Goal: Book appointment/travel/reservation

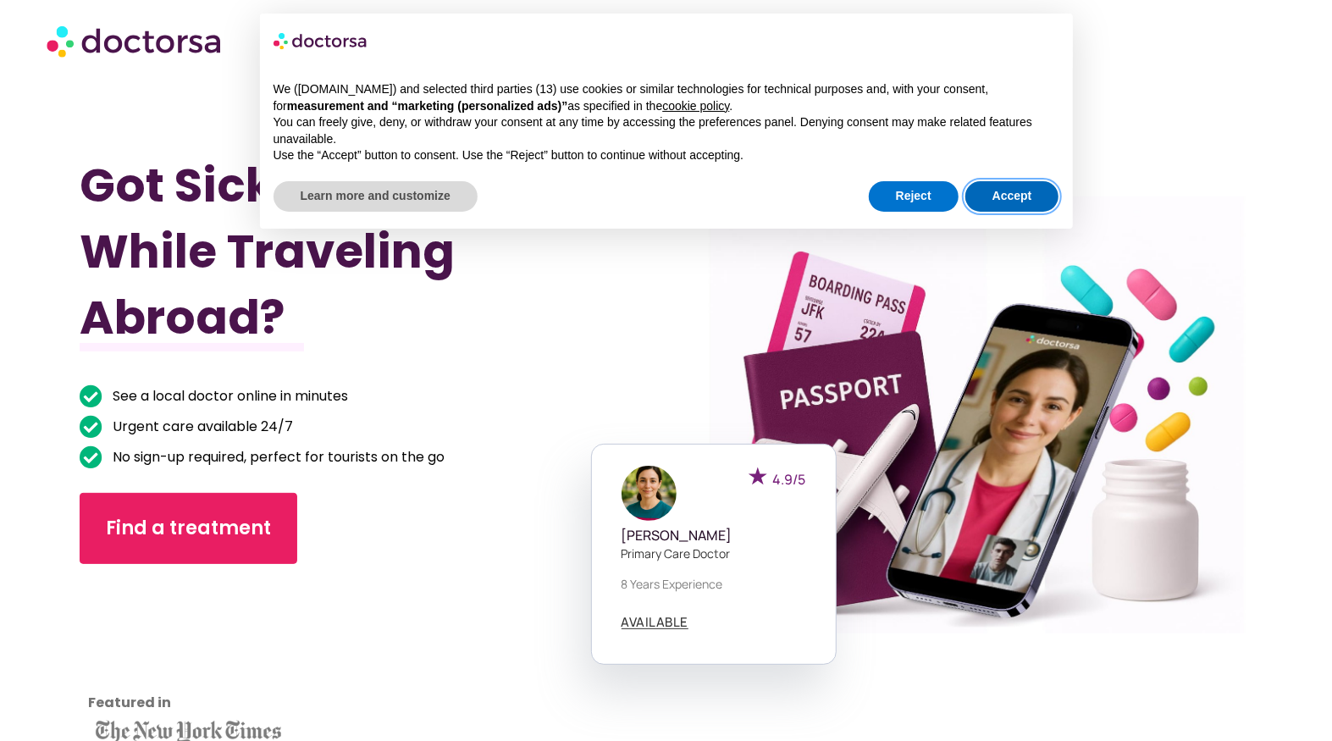
click at [1011, 192] on button "Accept" at bounding box center [1012, 196] width 94 height 30
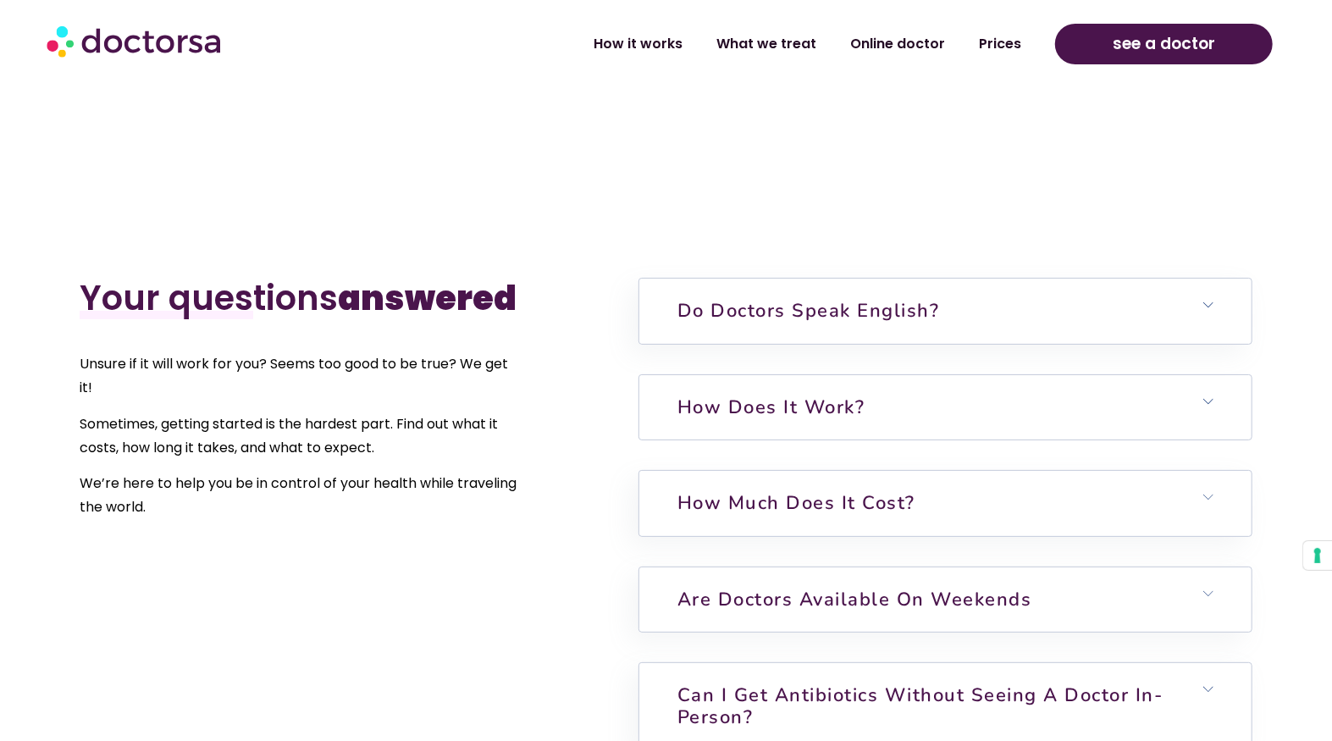
scroll to position [3988, 0]
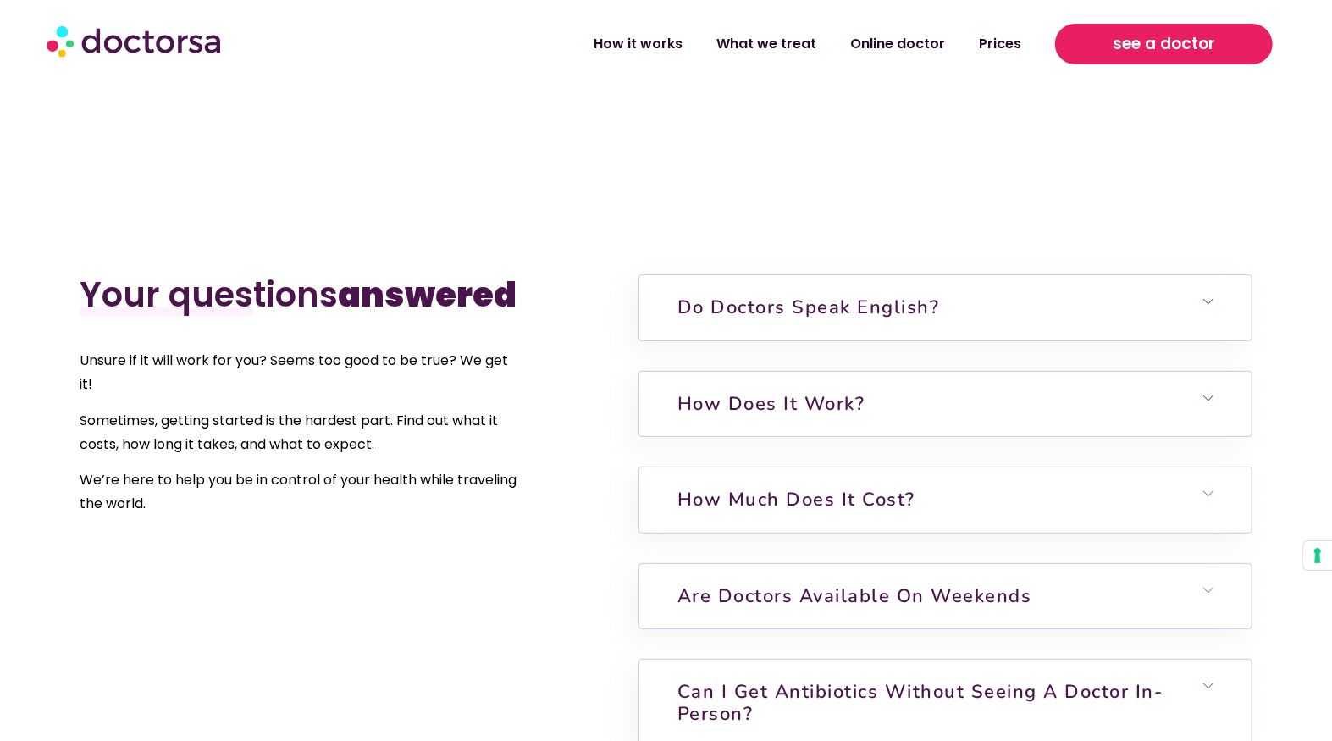
click at [1177, 31] on span "see a doctor" at bounding box center [1164, 43] width 102 height 27
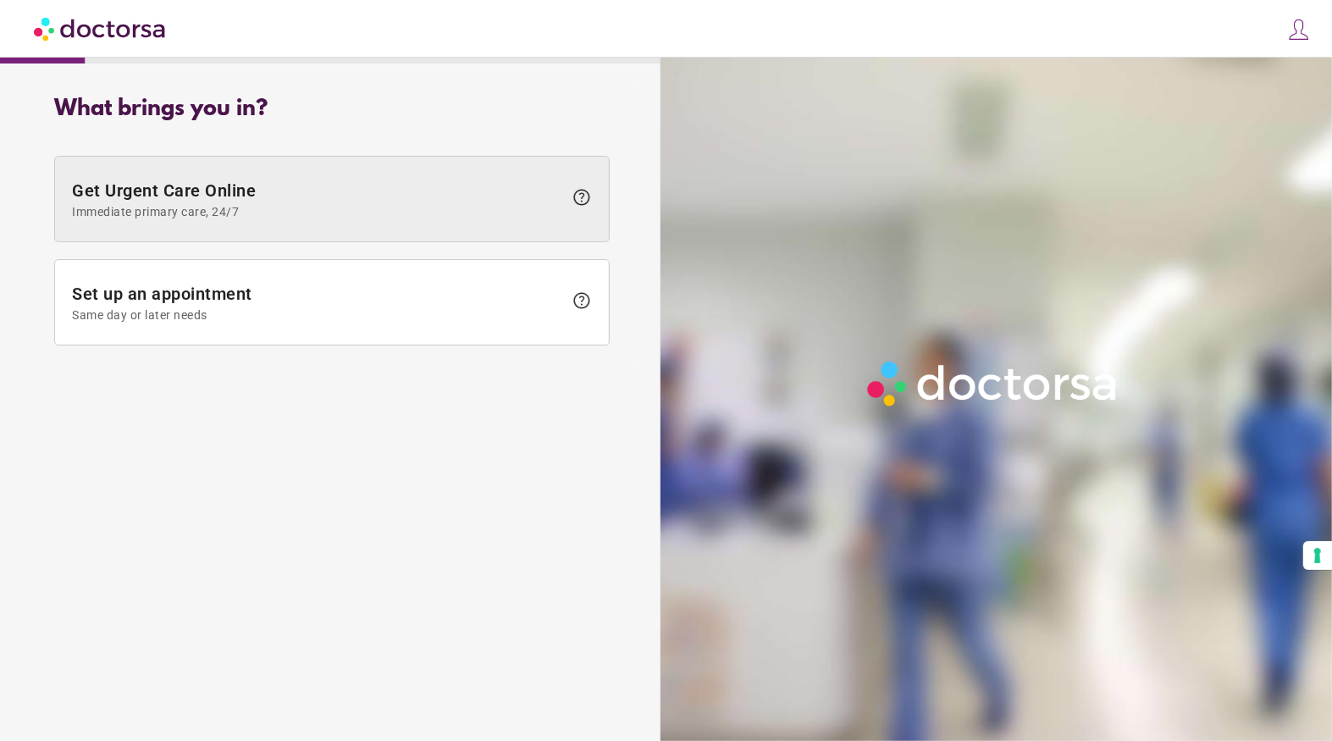
click at [248, 207] on span "Immediate primary care, 24/7" at bounding box center [317, 212] width 491 height 14
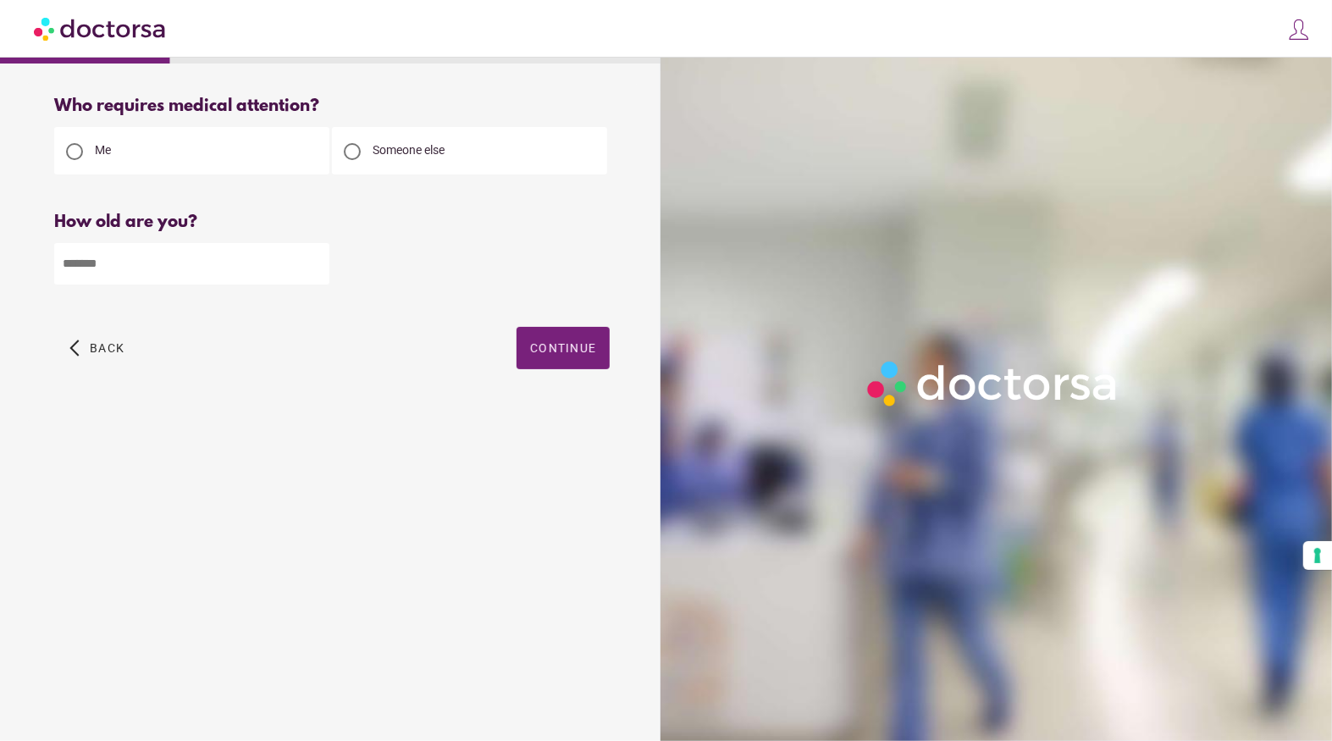
click at [249, 274] on input "number" at bounding box center [191, 263] width 275 height 41
type input "**"
click at [590, 368] on span "button" at bounding box center [563, 348] width 93 height 42
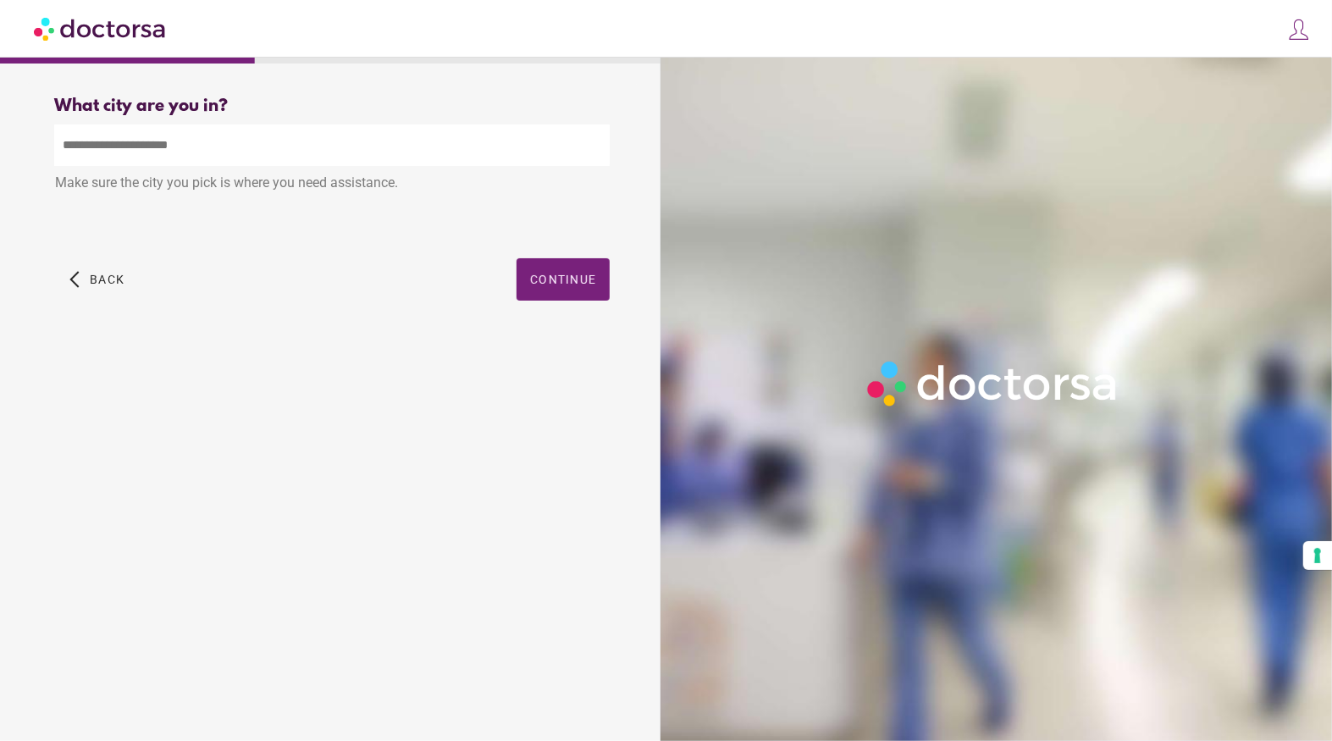
click at [202, 164] on input "text" at bounding box center [331, 144] width 555 height 41
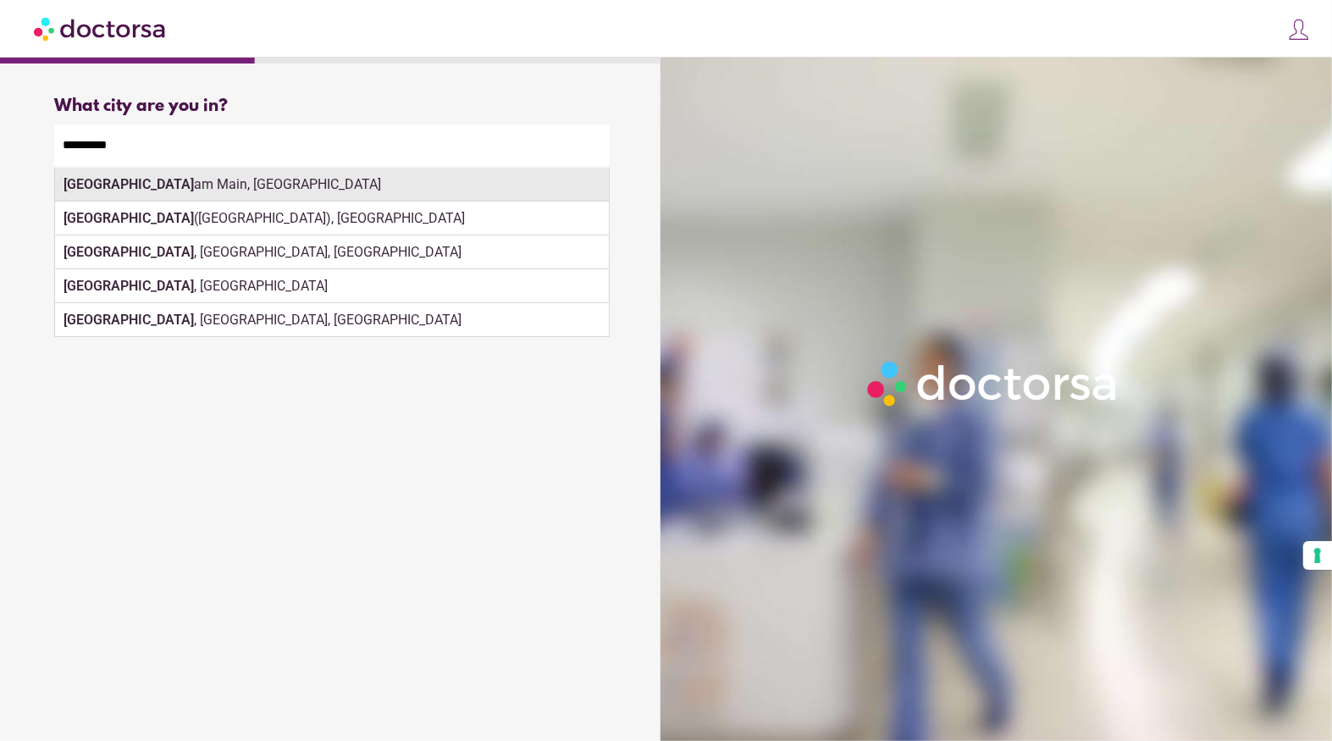
click at [380, 185] on div "Frankfurt am Main, Germany" at bounding box center [332, 185] width 554 height 34
type input "**********"
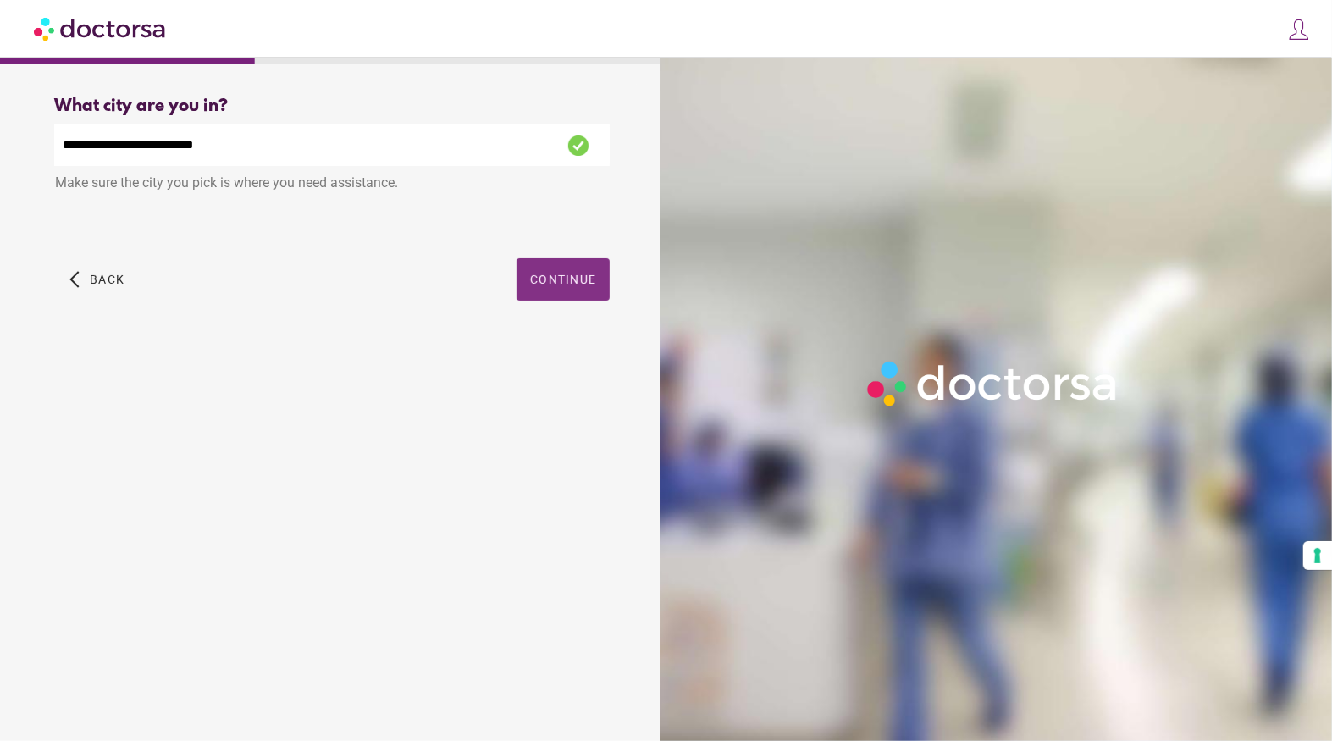
click at [594, 289] on span "button" at bounding box center [563, 279] width 93 height 42
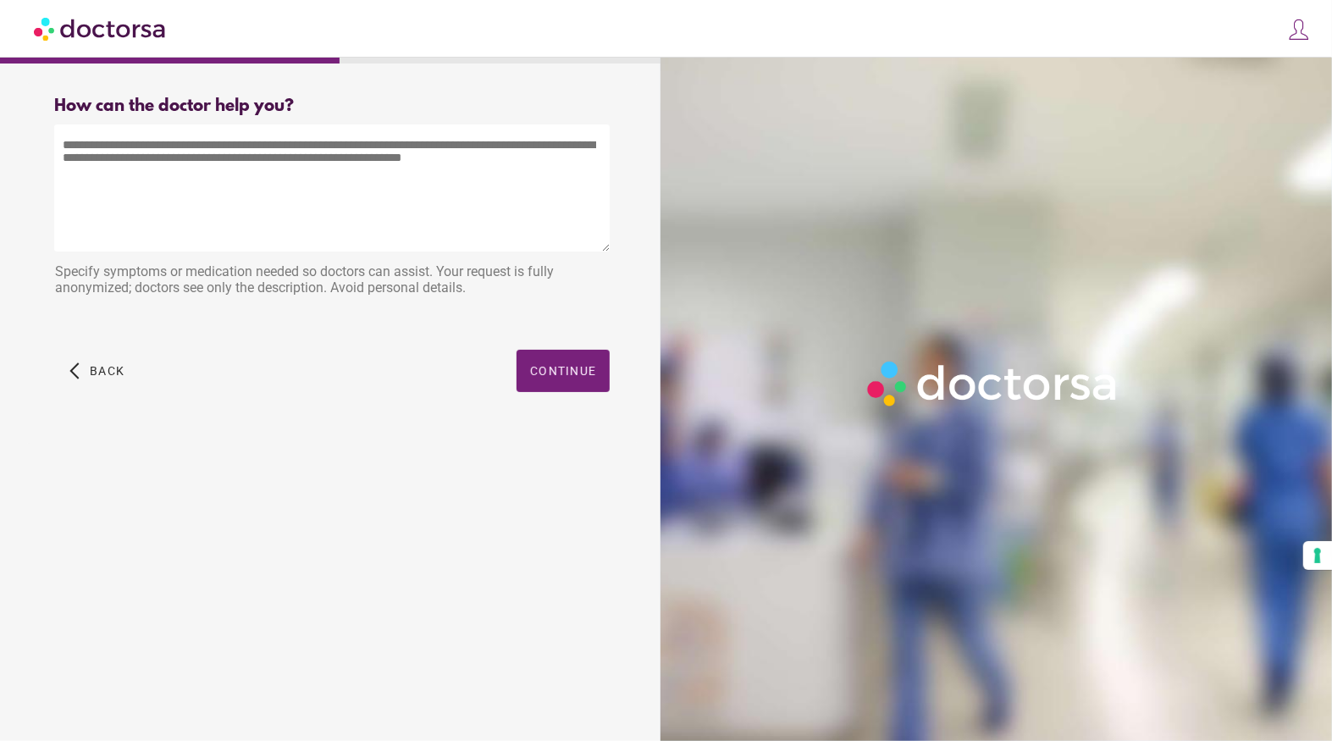
click at [323, 184] on textarea at bounding box center [331, 187] width 555 height 127
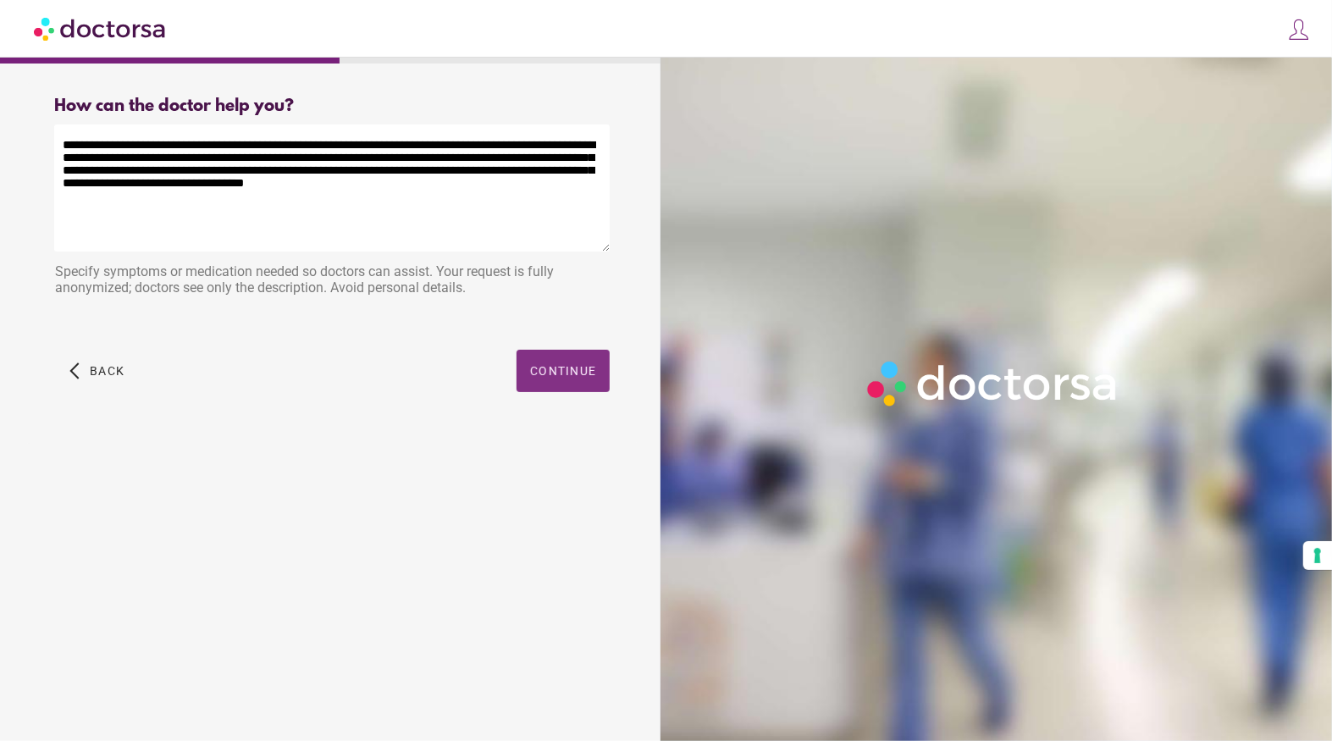
type textarea "**********"
click at [562, 371] on span "Continue" at bounding box center [563, 371] width 66 height 14
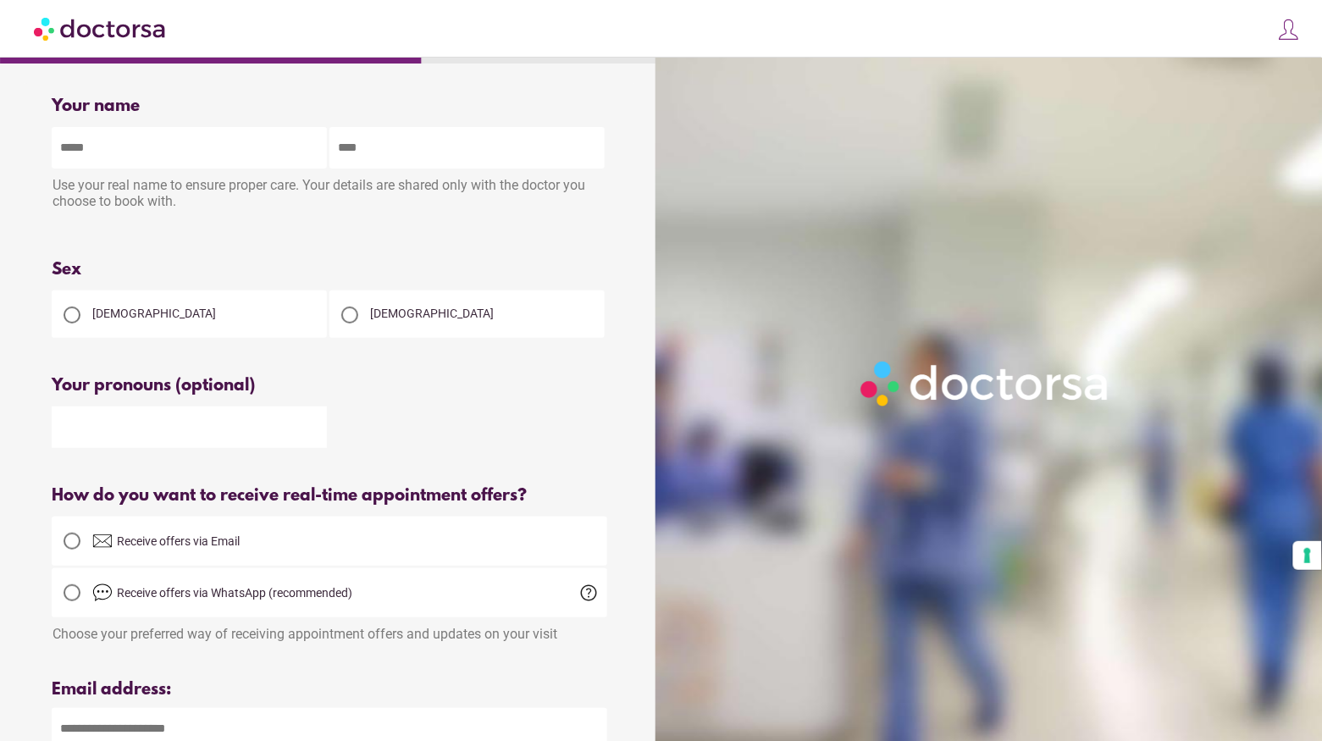
click at [179, 152] on input "text" at bounding box center [189, 147] width 275 height 41
type input "******"
click at [442, 151] on input "text" at bounding box center [466, 147] width 275 height 41
type input "****"
click at [91, 307] on div at bounding box center [72, 315] width 41 height 41
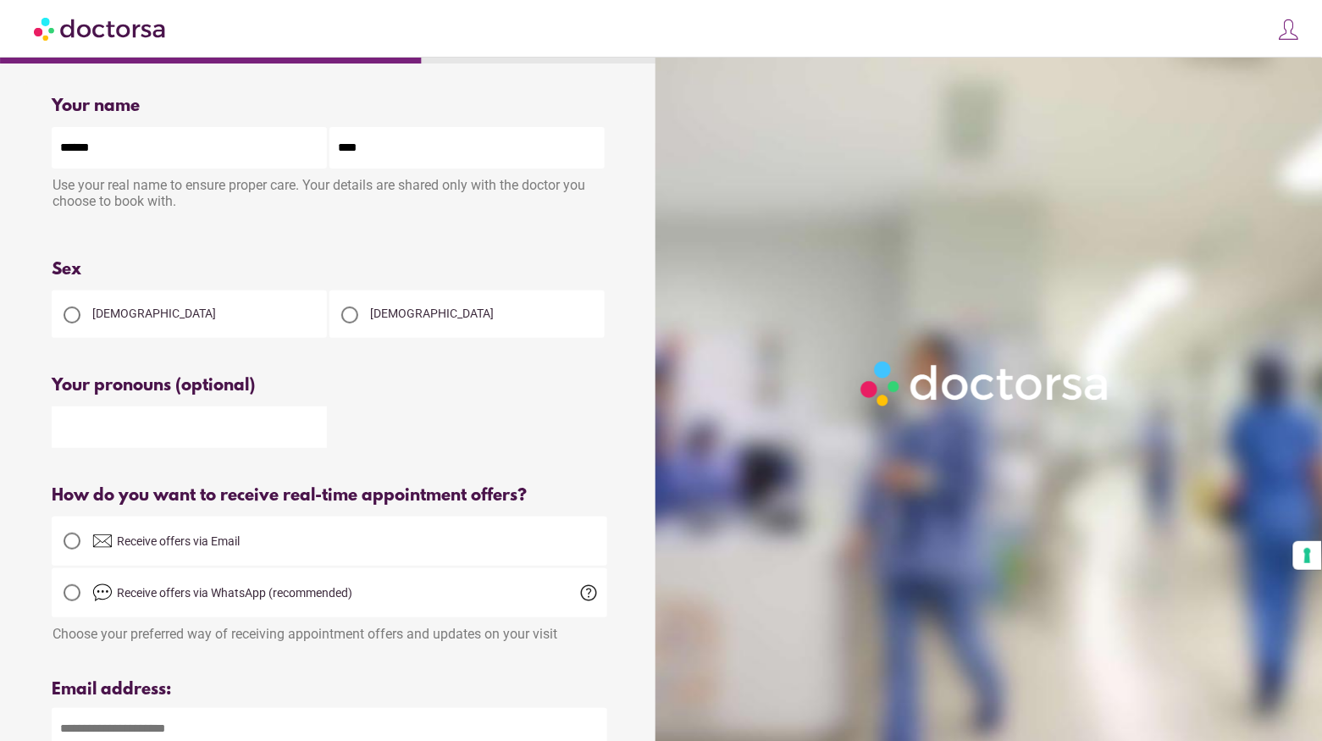
click at [97, 323] on div "Female" at bounding box center [189, 313] width 275 height 47
click at [483, 441] on div at bounding box center [329, 426] width 555 height 44
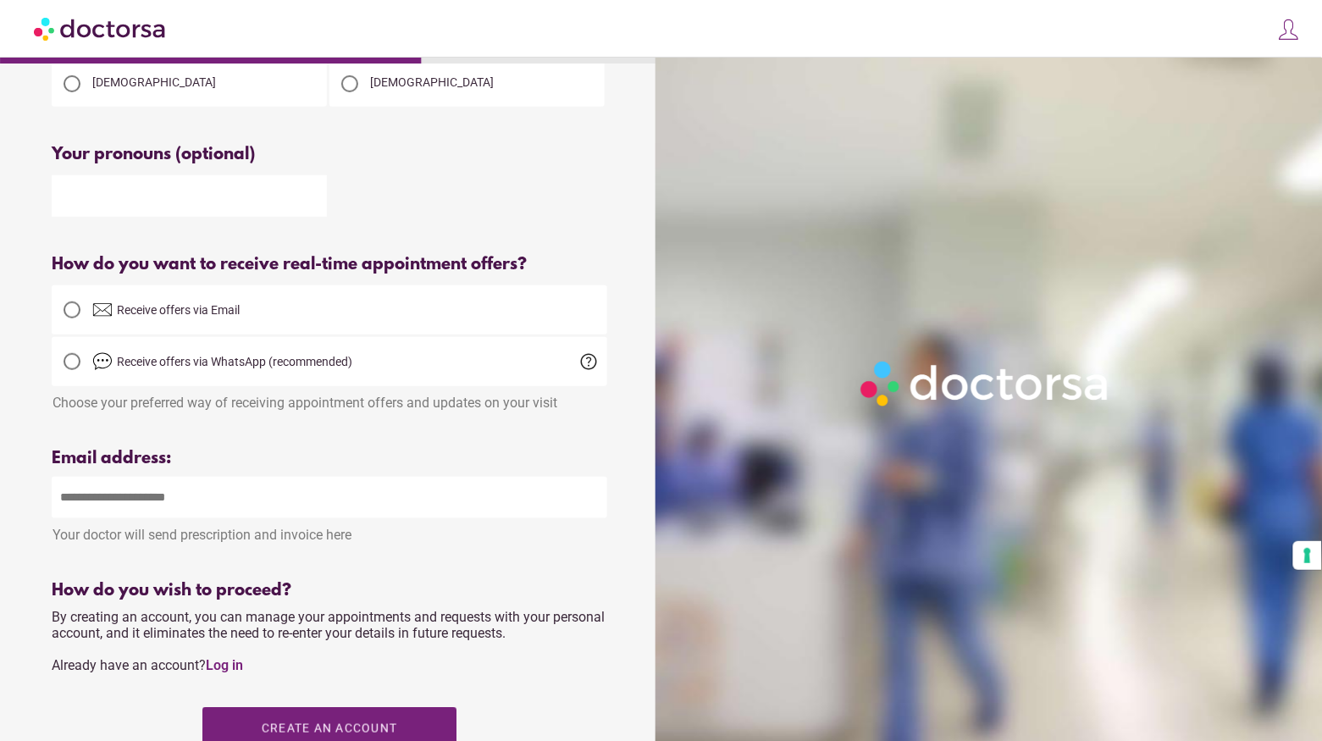
scroll to position [233, 0]
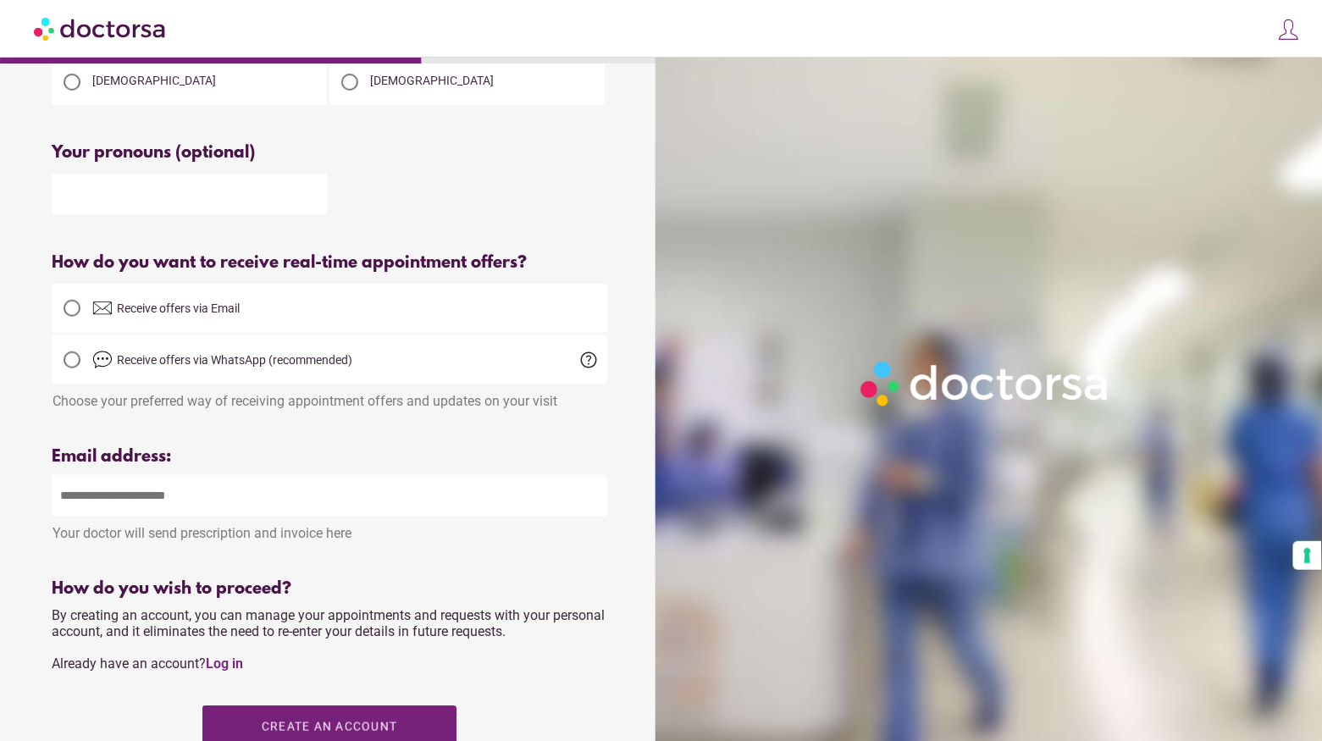
click at [388, 511] on input "email" at bounding box center [329, 495] width 555 height 41
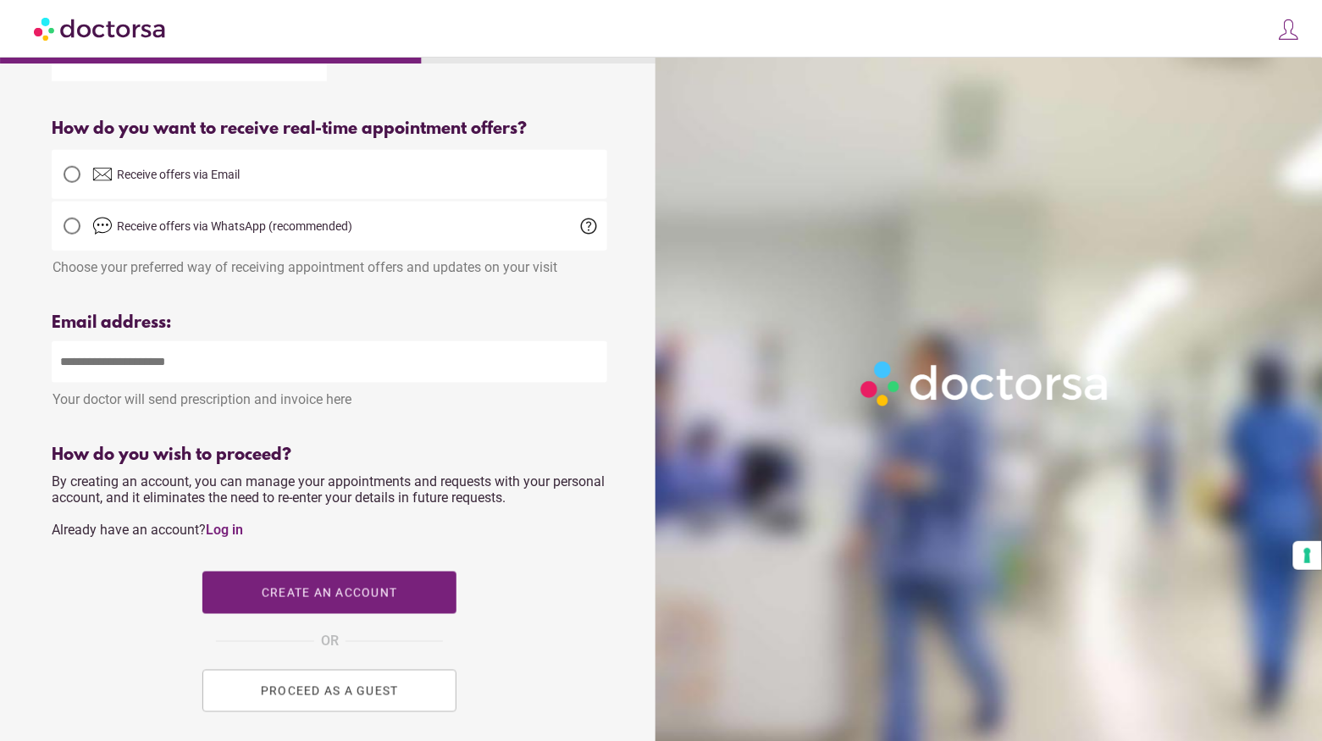
scroll to position [369, 0]
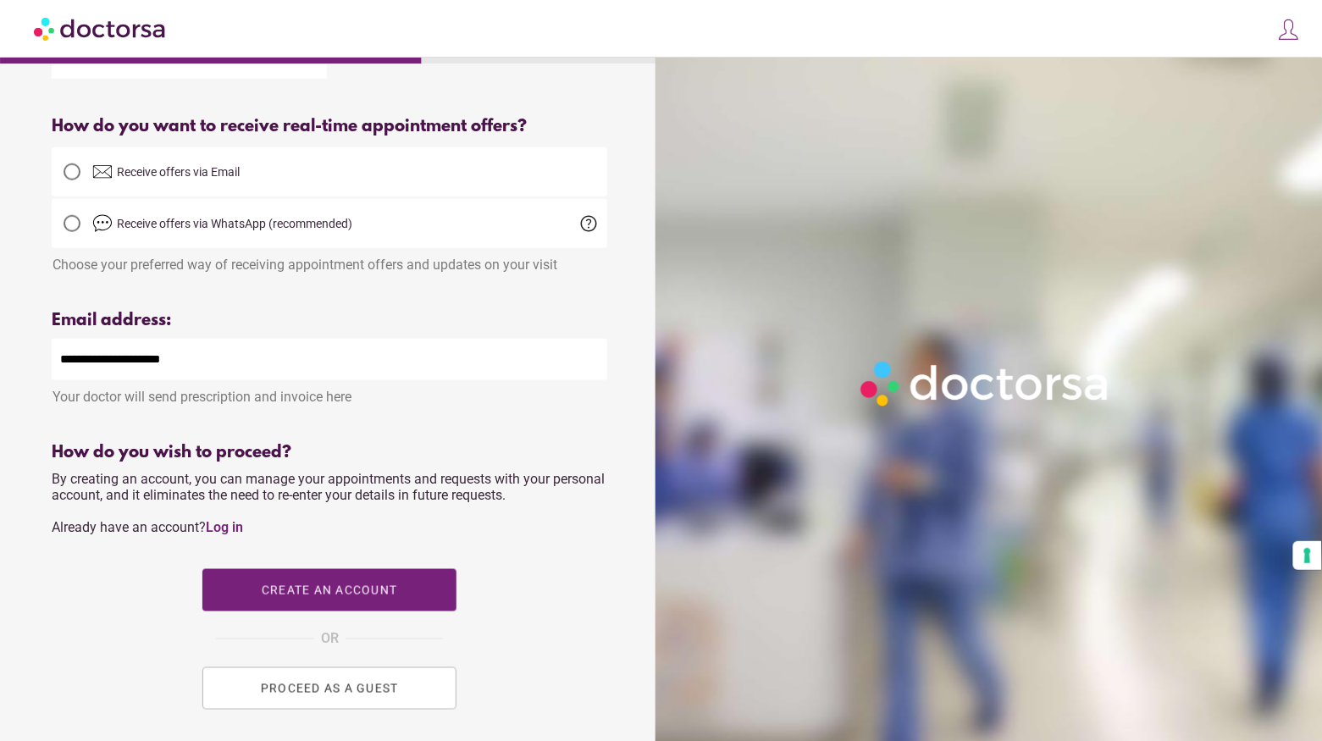
type input "**********"
click at [507, 426] on div "Please enter a valid email address" at bounding box center [329, 419] width 555 height 21
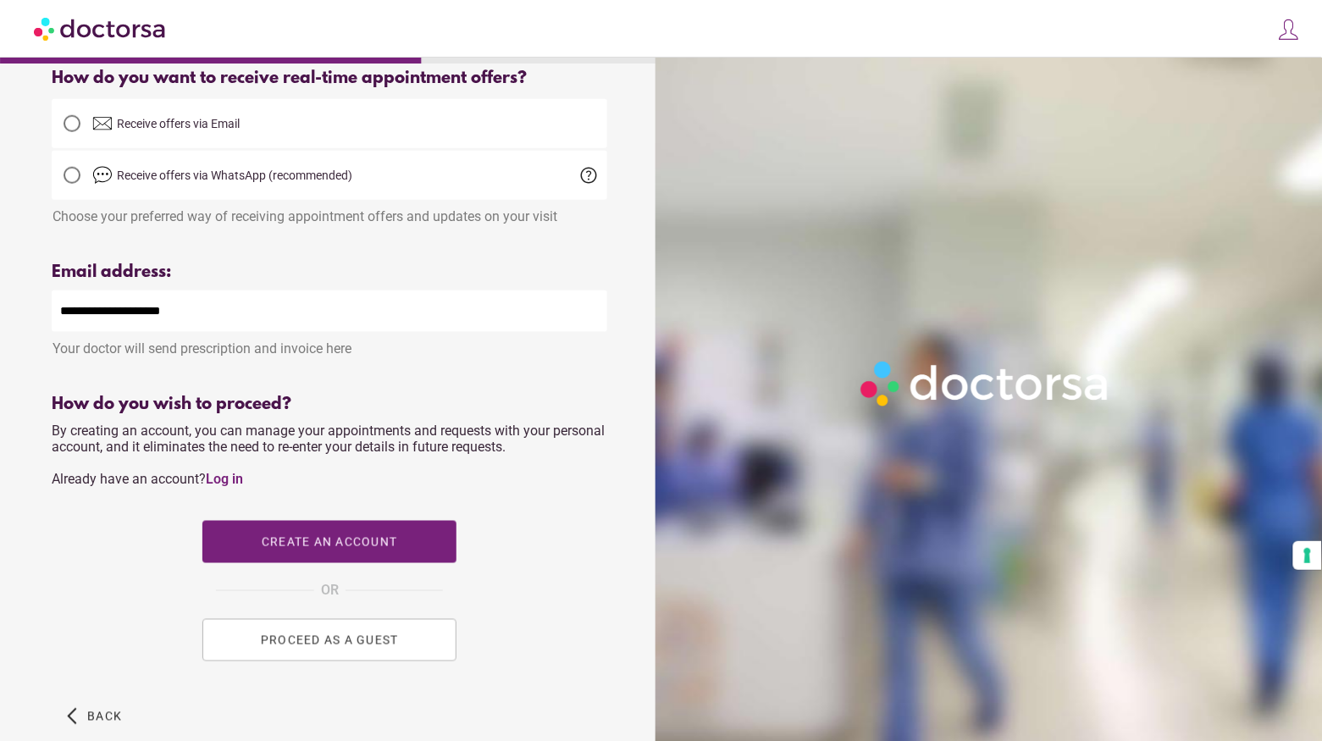
scroll to position [420, 0]
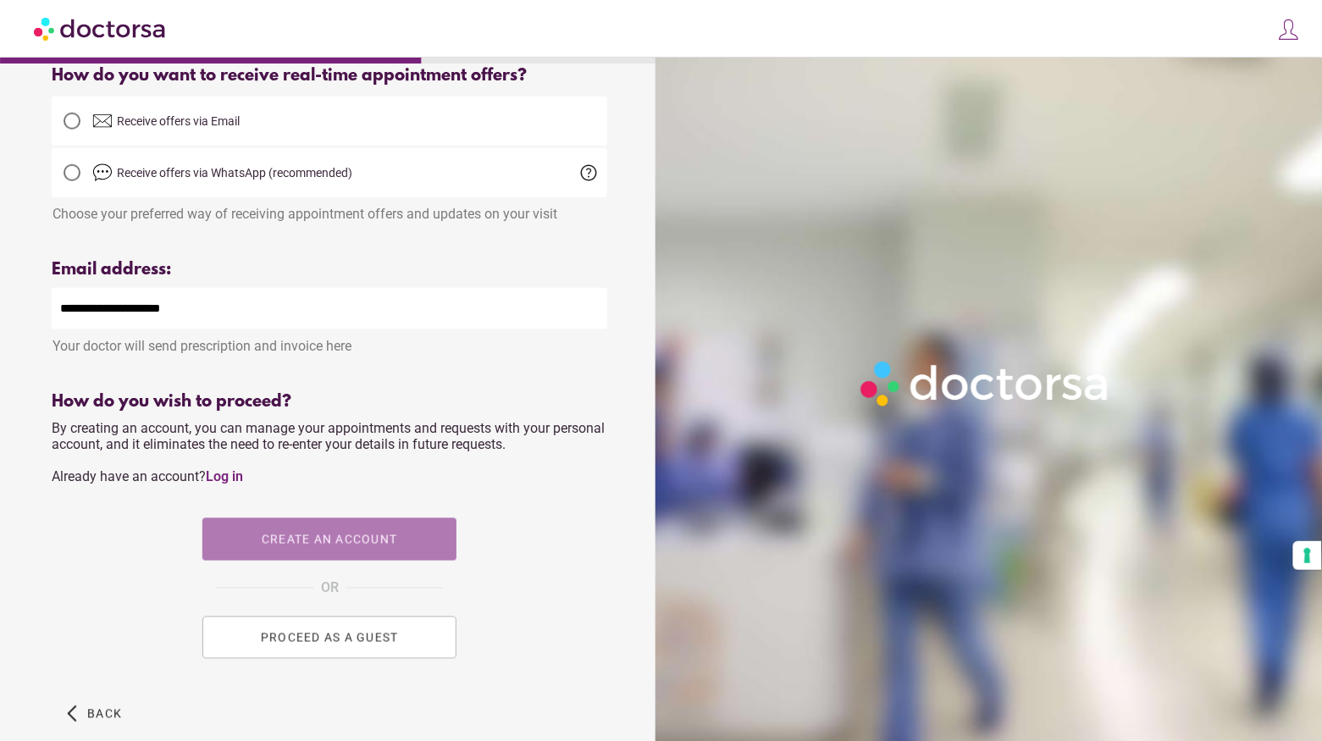
click at [299, 538] on span "Create an account" at bounding box center [329, 540] width 135 height 14
type input "**********"
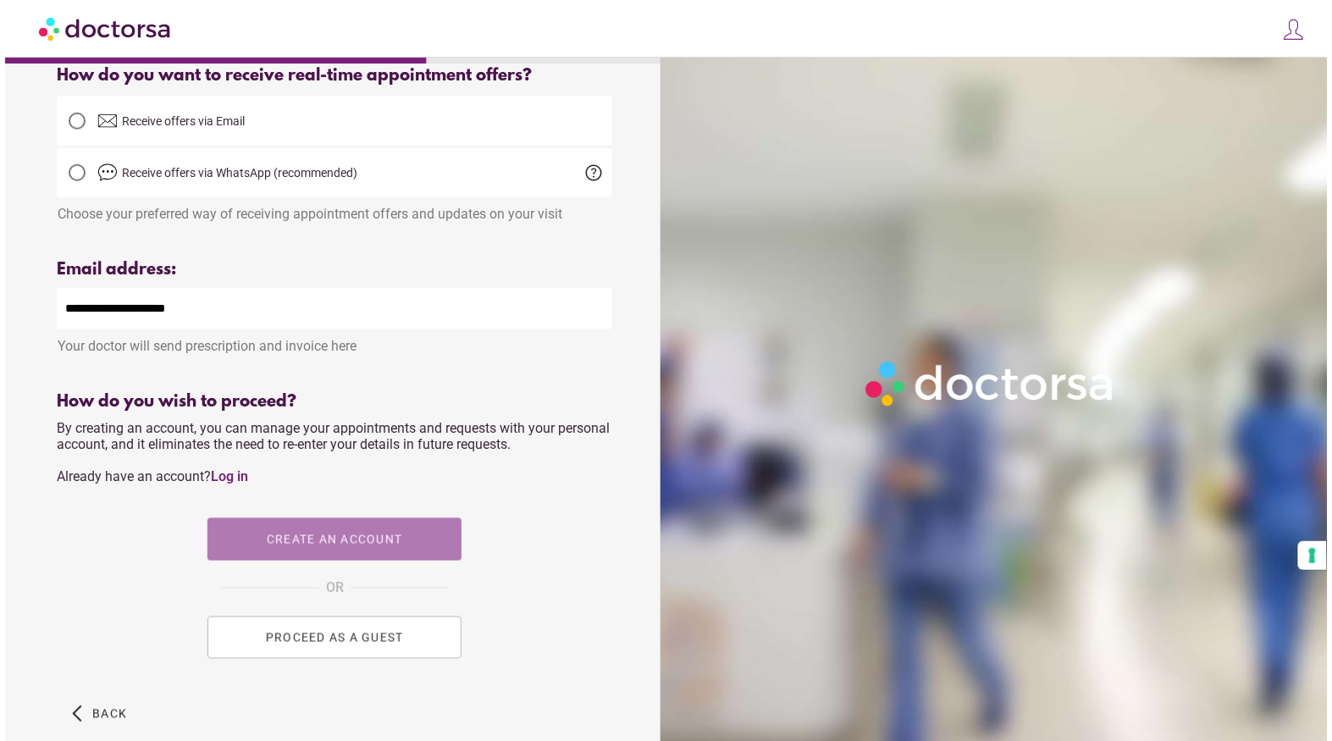
scroll to position [0, 0]
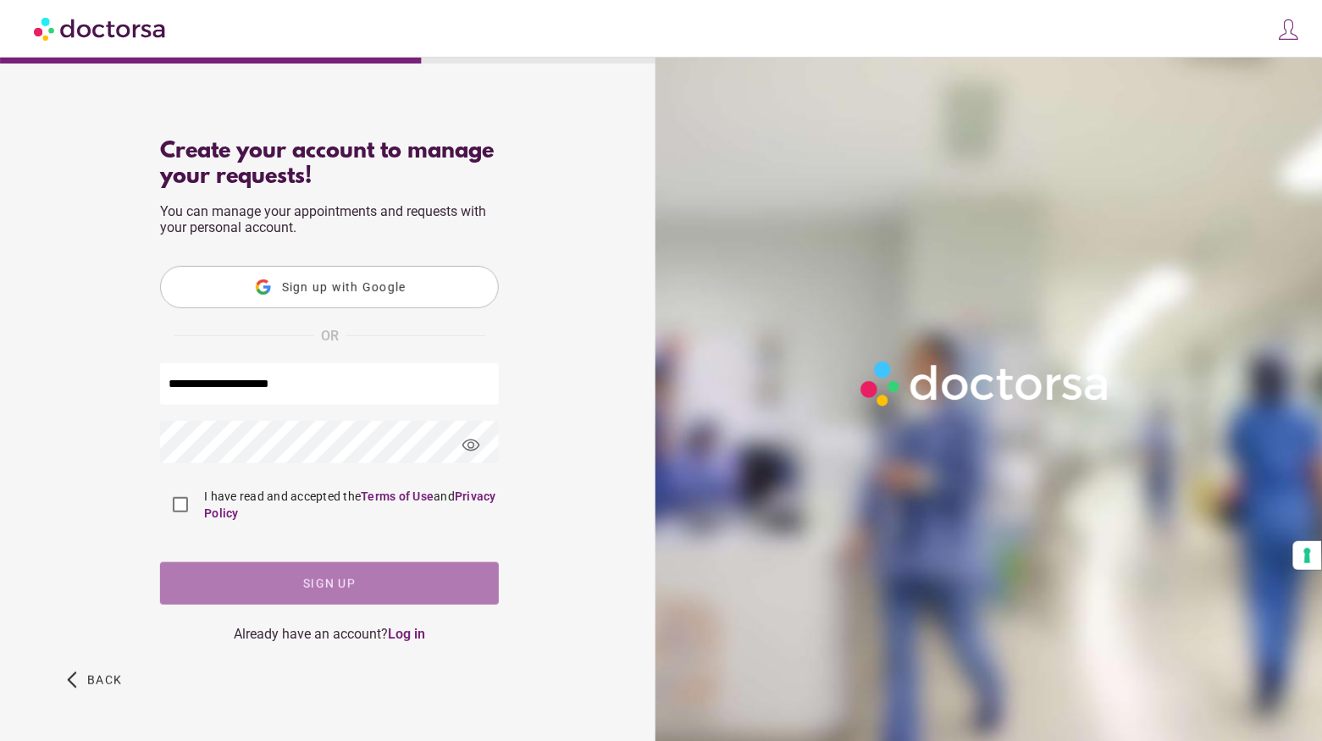
click at [308, 583] on span "Sign up" at bounding box center [329, 584] width 53 height 14
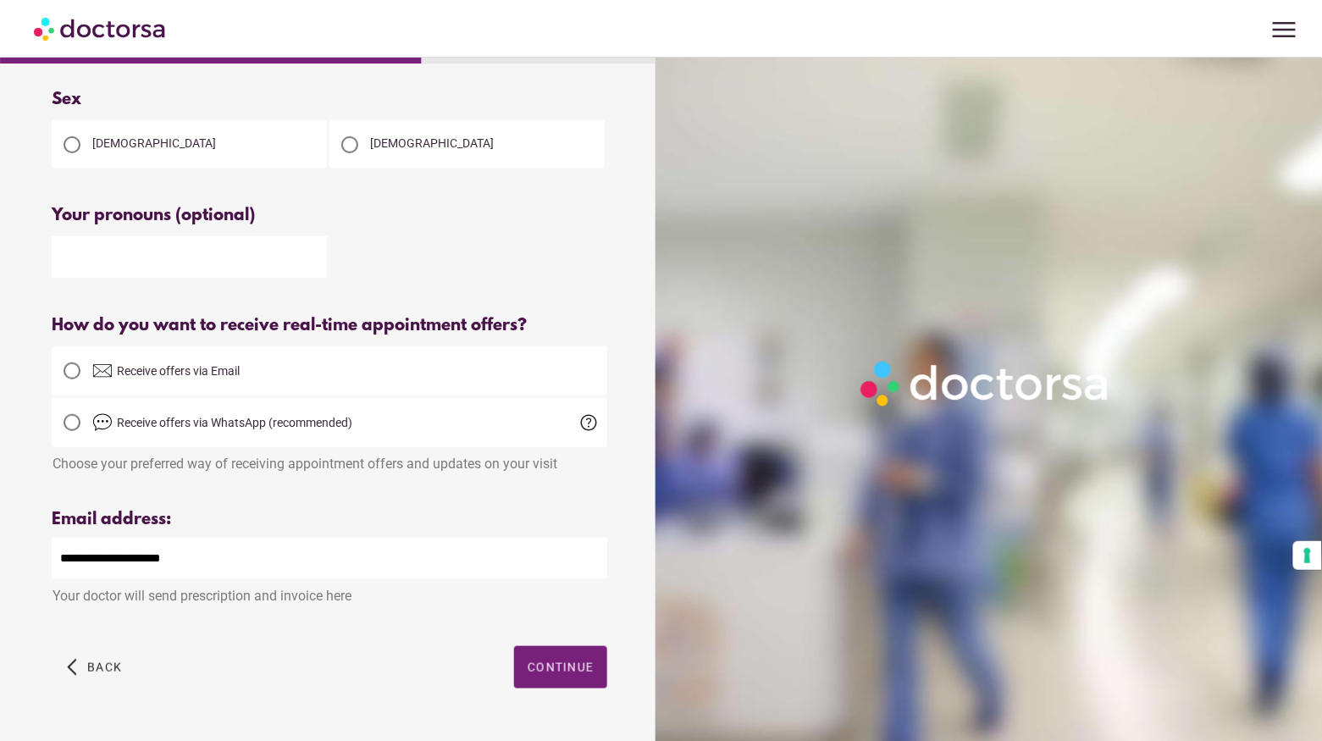
scroll to position [216, 0]
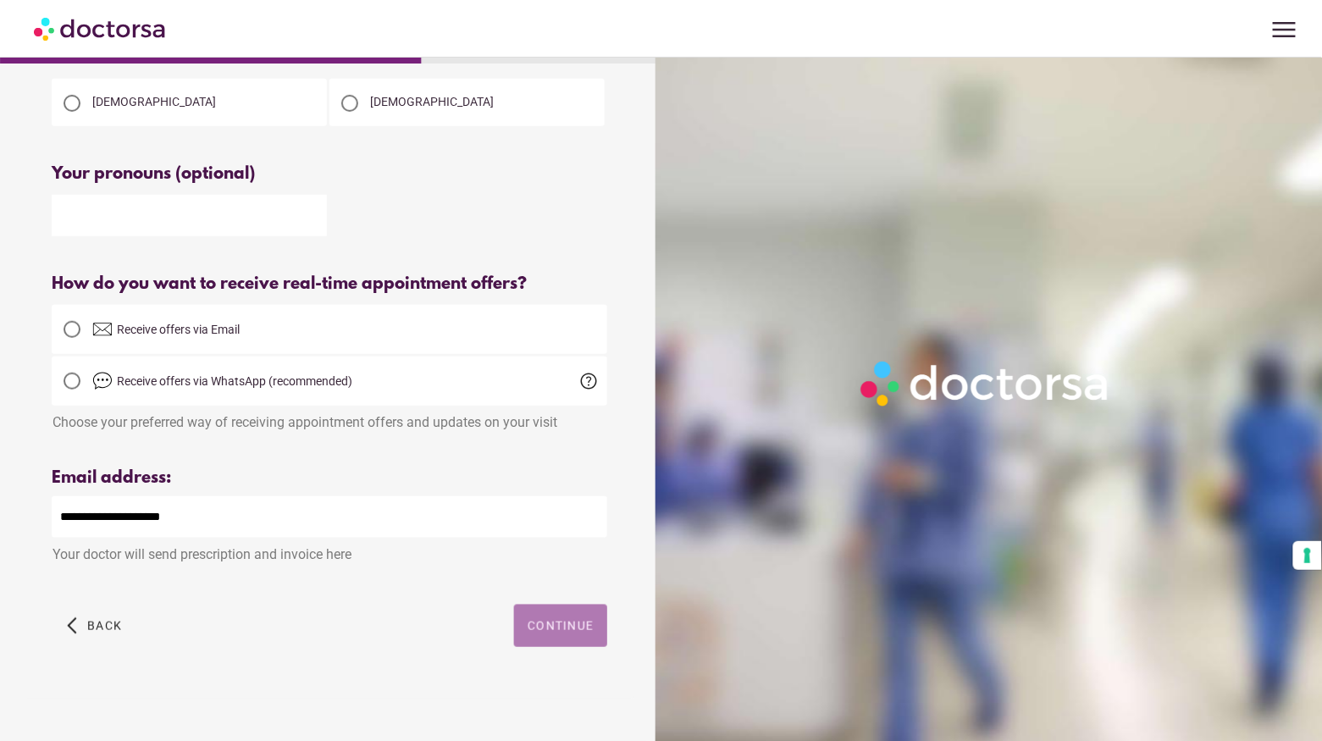
click at [545, 644] on span "button" at bounding box center [560, 626] width 93 height 42
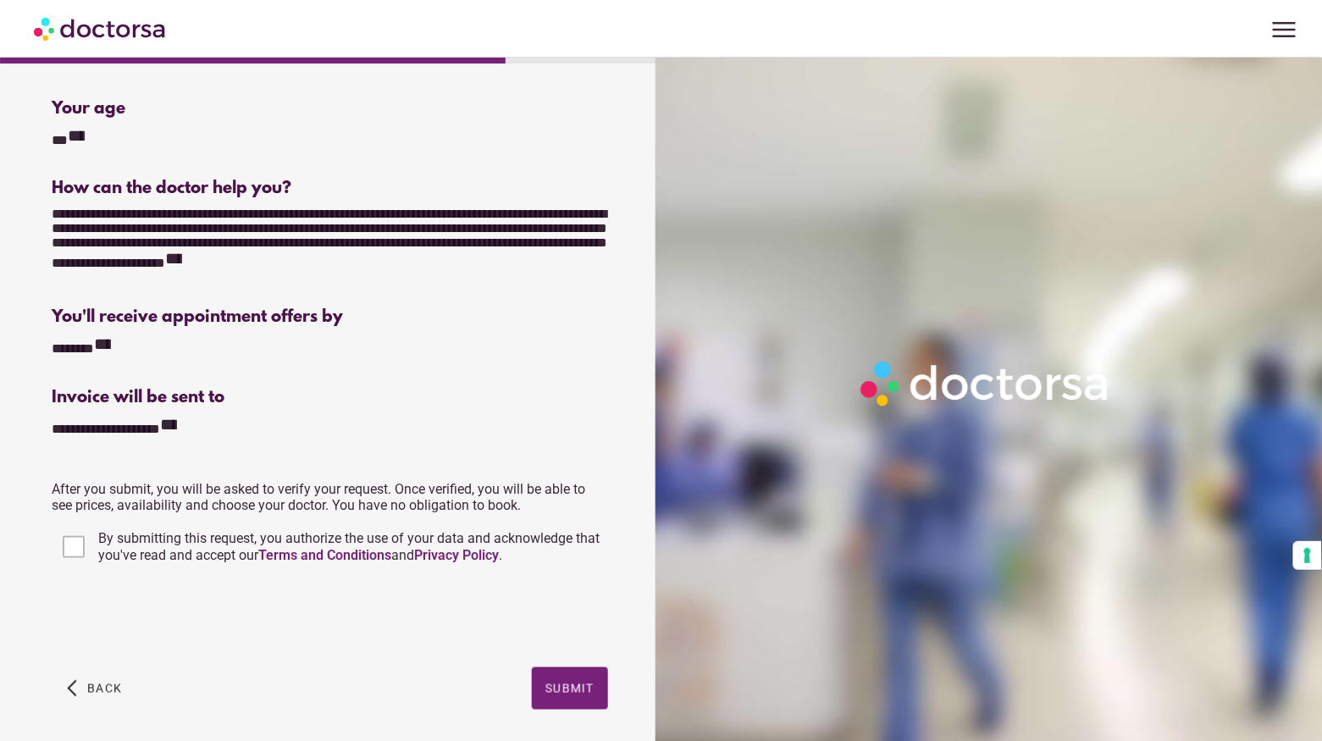
scroll to position [218, 0]
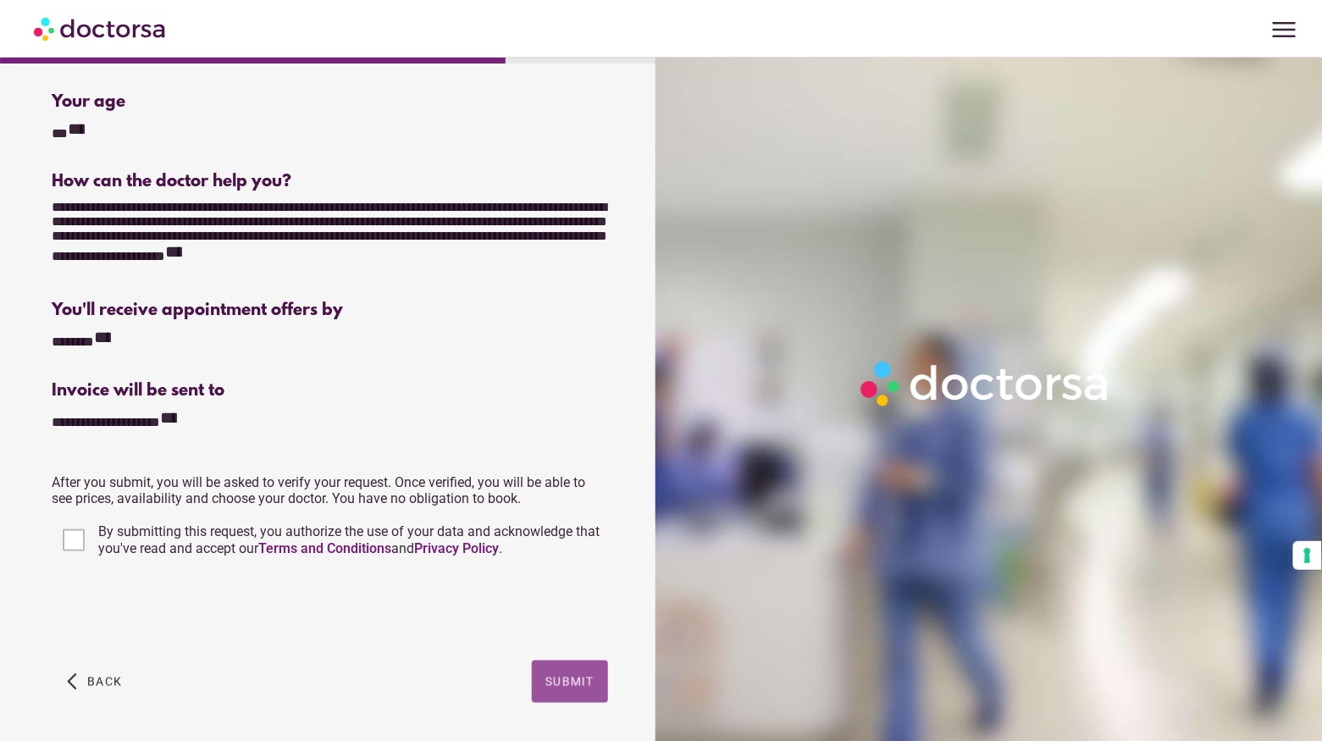
click at [543, 676] on span "button" at bounding box center [570, 681] width 76 height 42
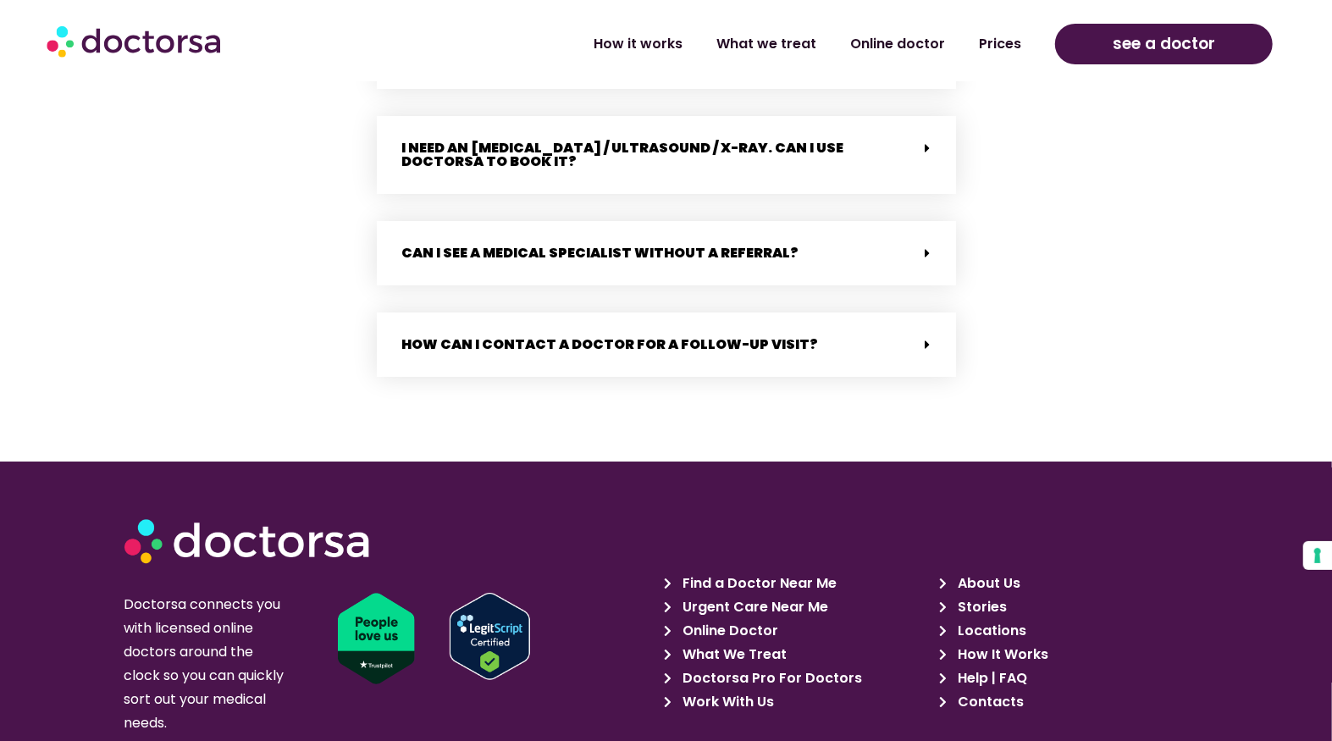
scroll to position [3422, 0]
